Goal: Task Accomplishment & Management: Manage account settings

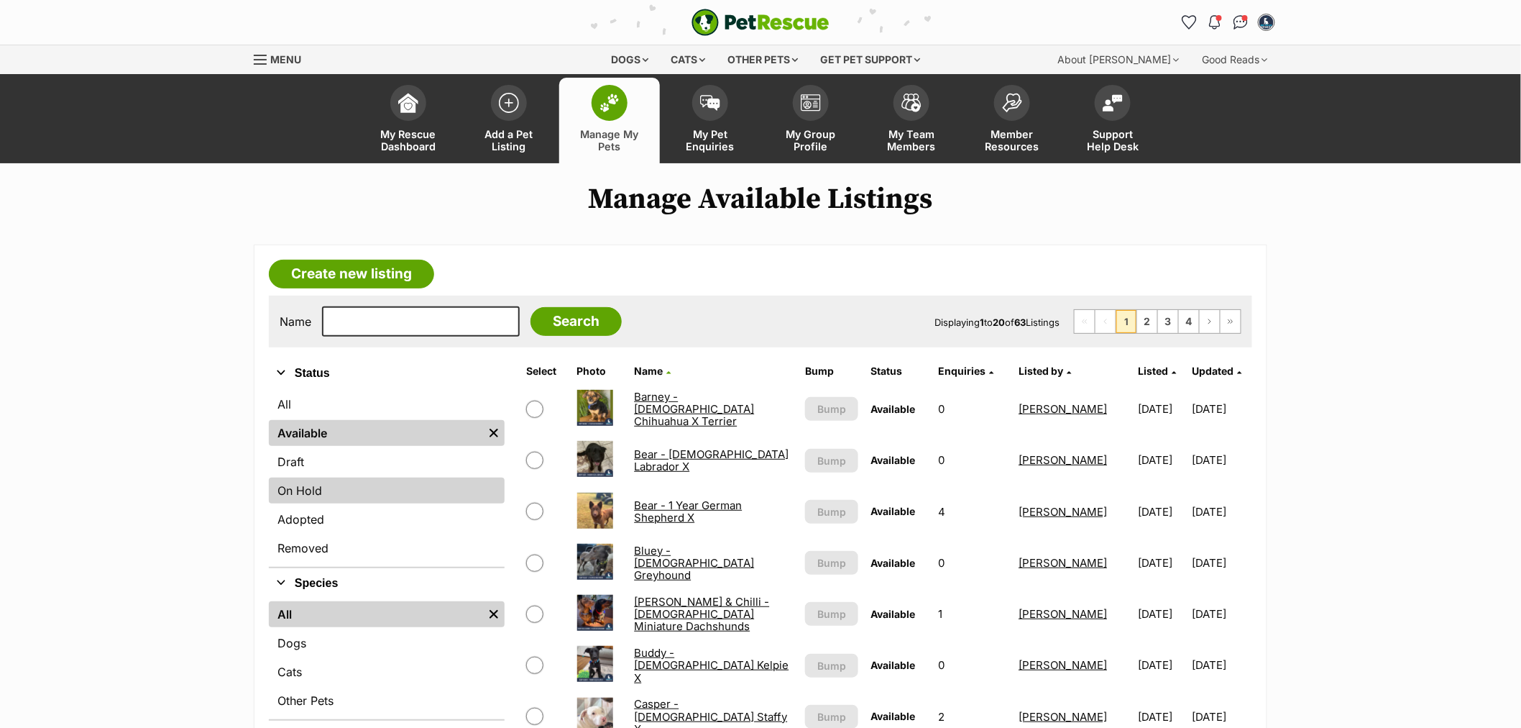
click at [360, 501] on link "On Hold" at bounding box center [387, 490] width 236 height 26
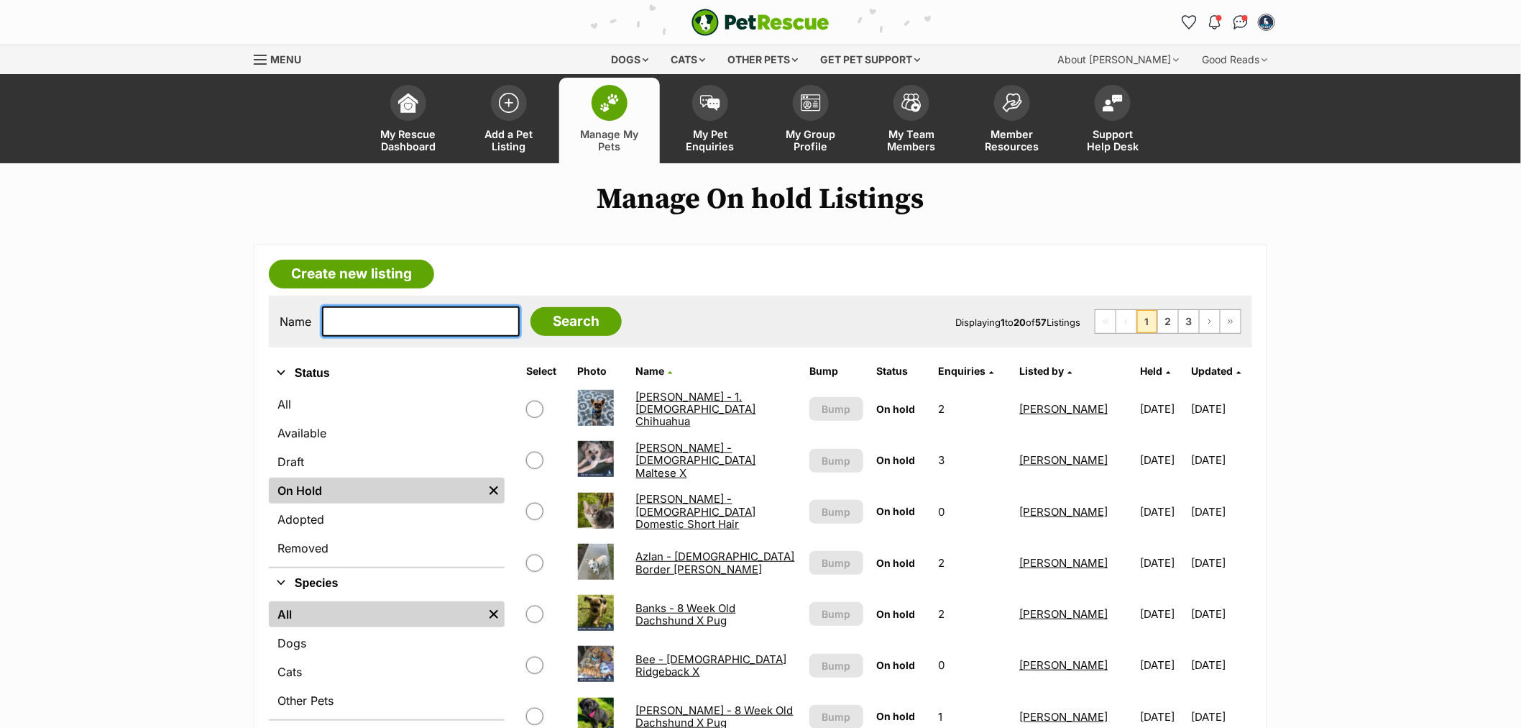
click at [418, 315] on input "text" at bounding box center [421, 321] width 198 height 30
type input "m"
type input "magg"
click at [531, 307] on input "Search" at bounding box center [576, 321] width 91 height 29
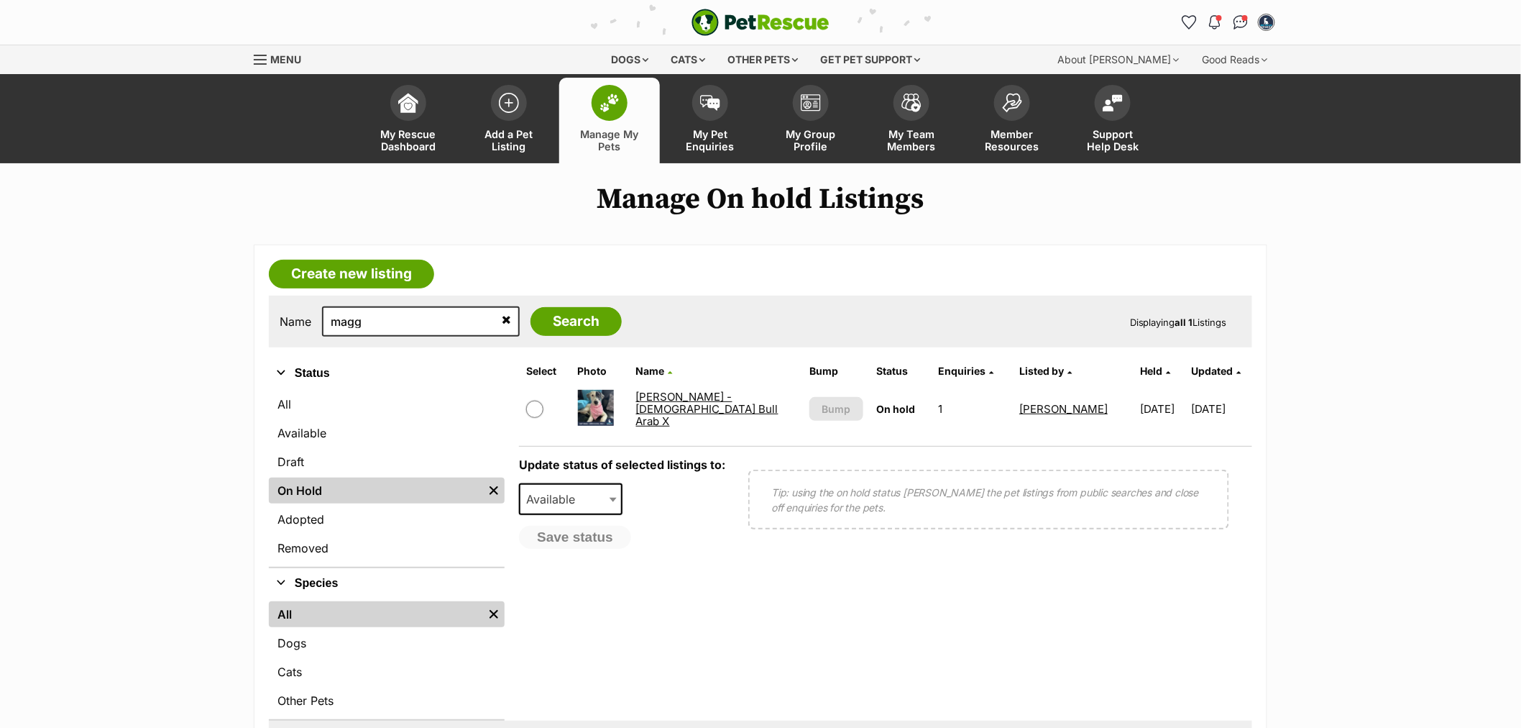
click at [719, 403] on link "Maggie - 8 Month Old Bull Arab X" at bounding box center [707, 409] width 142 height 39
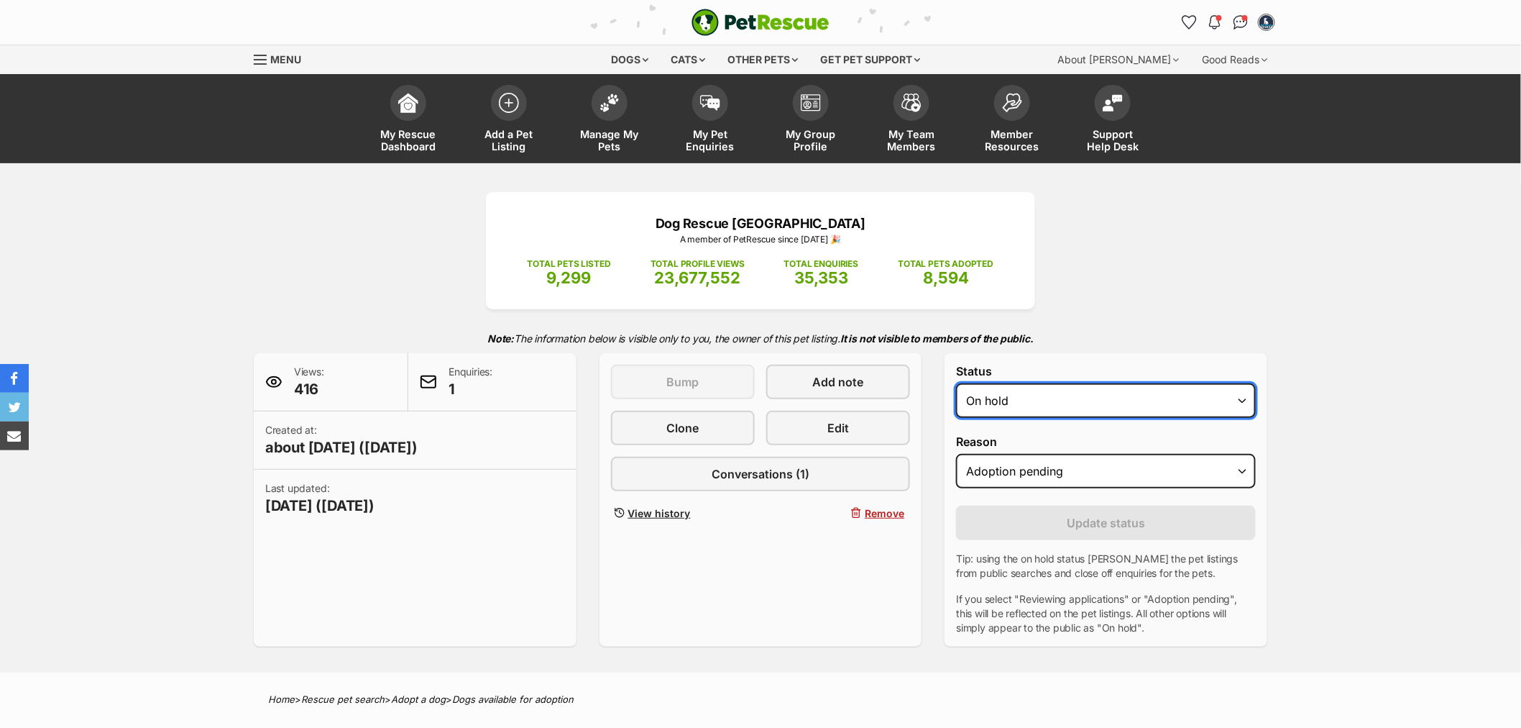
click at [1043, 408] on select "Draft - not available as listing has enquires Available On hold Adopted" at bounding box center [1106, 400] width 300 height 35
select select "rehomed"
click at [956, 384] on select "Draft - not available as listing has enquires Available On hold Adopted" at bounding box center [1106, 400] width 300 height 35
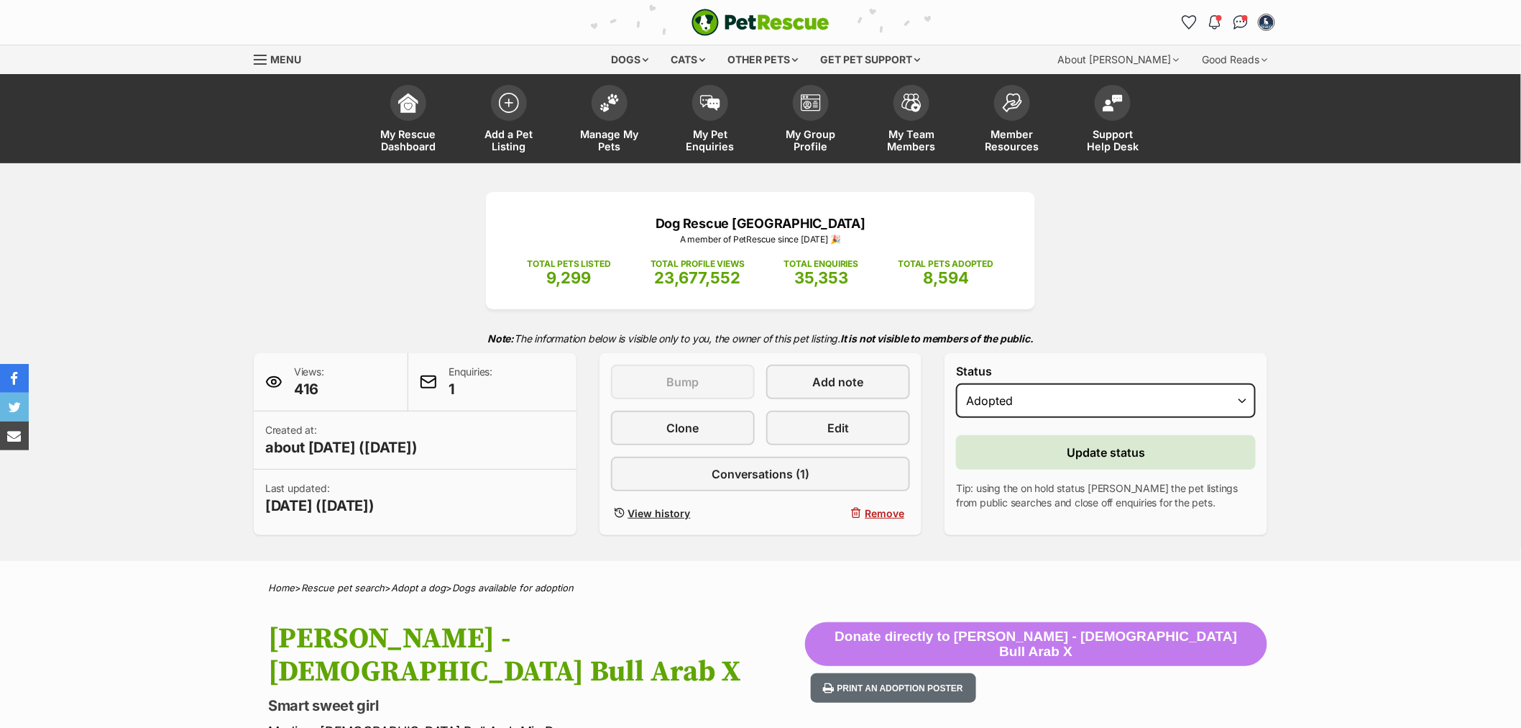
click at [1030, 468] on form "Status Draft - not available as listing has enquires Available On hold Adopted …" at bounding box center [1106, 437] width 300 height 145
click at [1035, 463] on button "Update status" at bounding box center [1106, 452] width 300 height 35
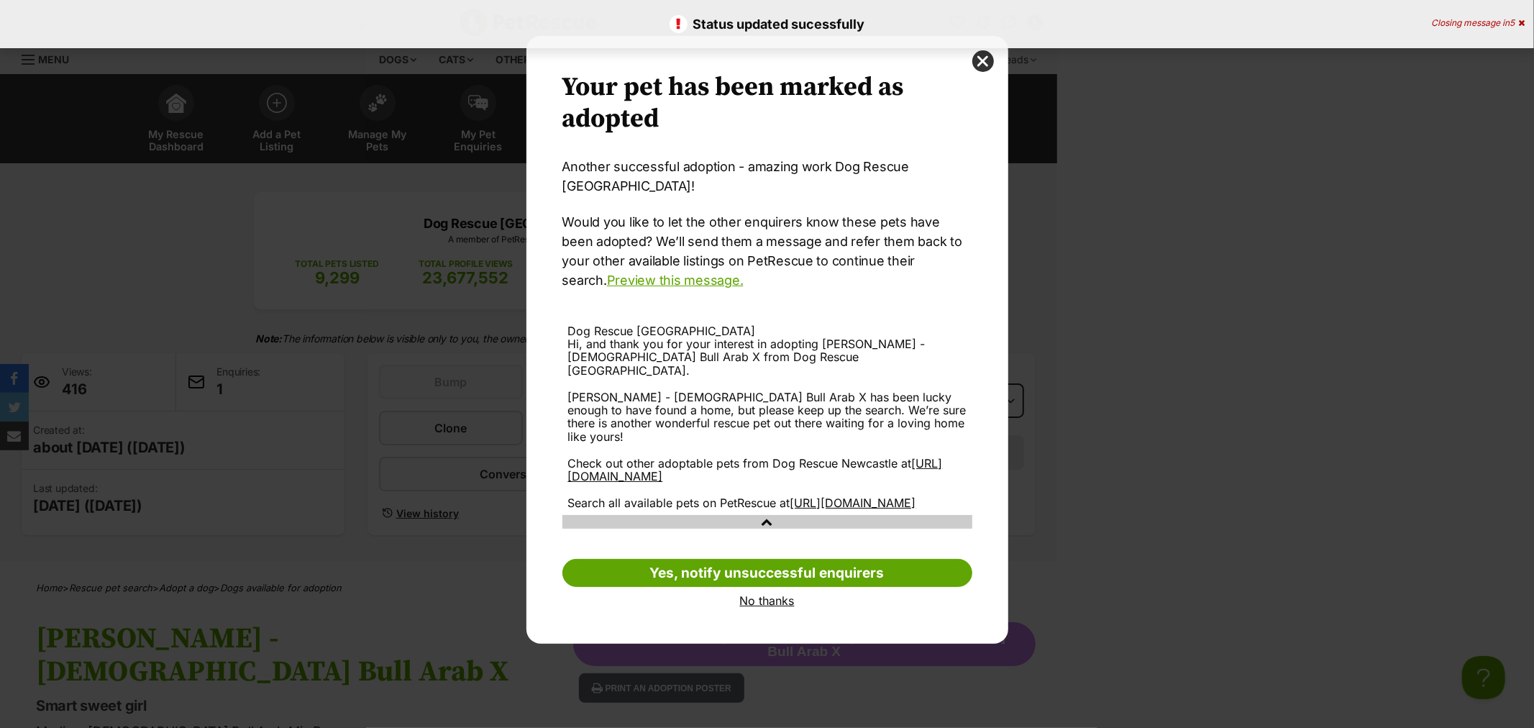
click at [771, 594] on link "No thanks" at bounding box center [767, 600] width 410 height 13
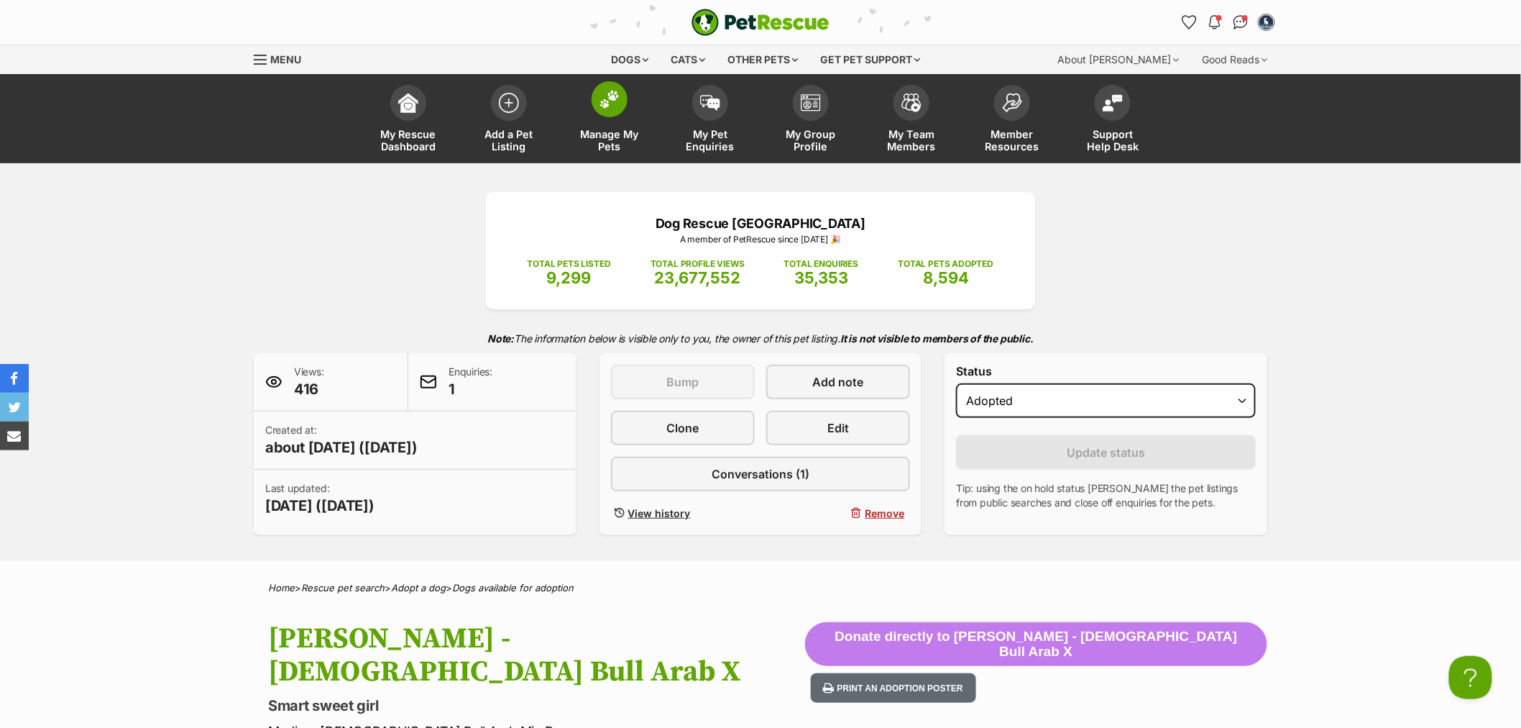
click at [602, 134] on span "Manage My Pets" at bounding box center [609, 140] width 65 height 24
